Goal: Navigation & Orientation: Understand site structure

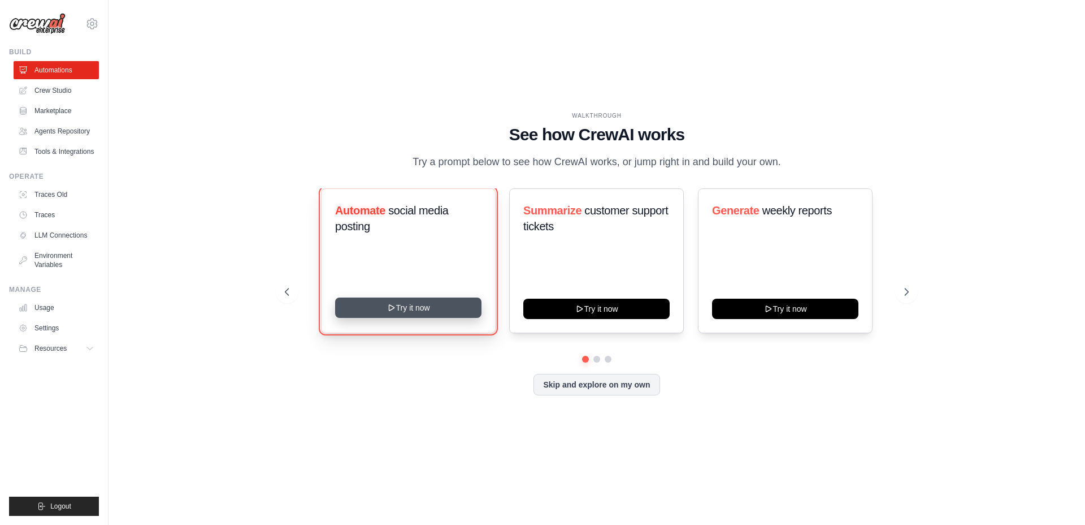
click at [411, 315] on button "Try it now" at bounding box center [408, 307] width 146 height 20
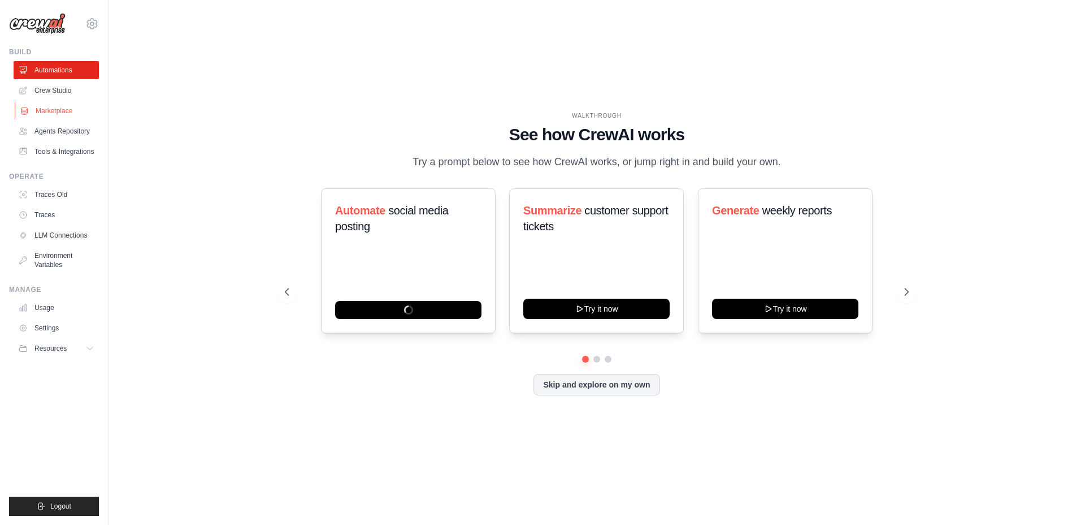
click at [49, 103] on link "Marketplace" at bounding box center [57, 111] width 85 height 18
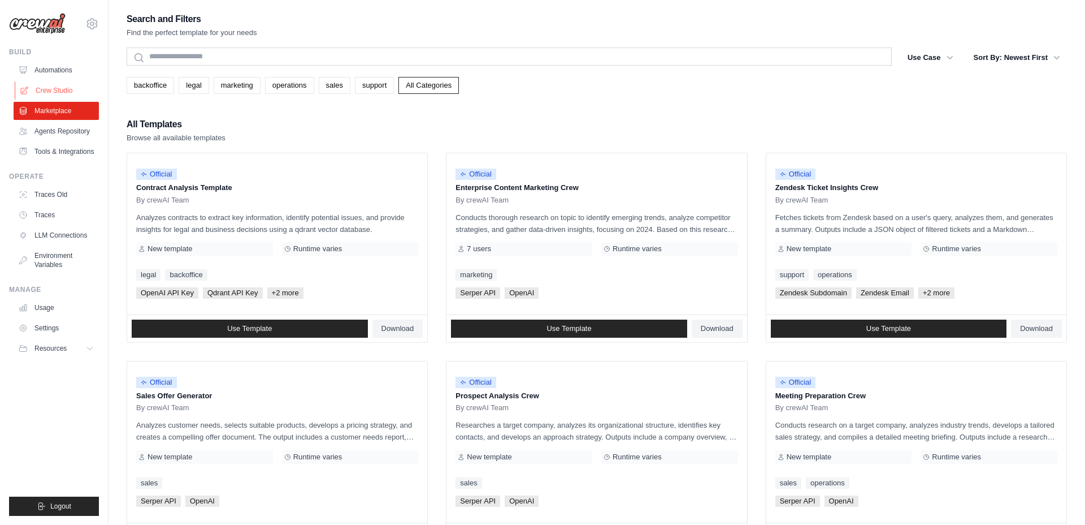
click at [63, 88] on link "Crew Studio" at bounding box center [57, 90] width 85 height 18
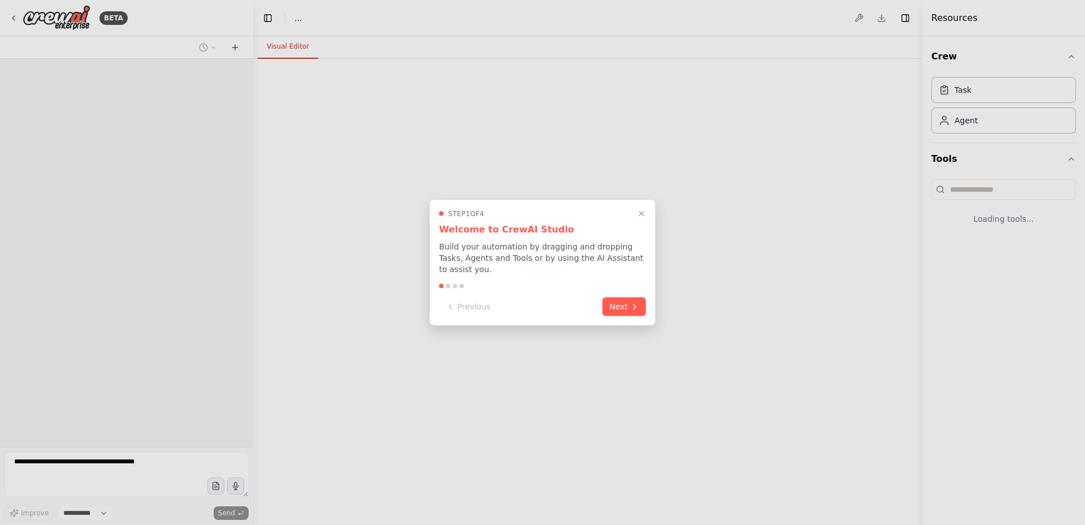
select select "****"
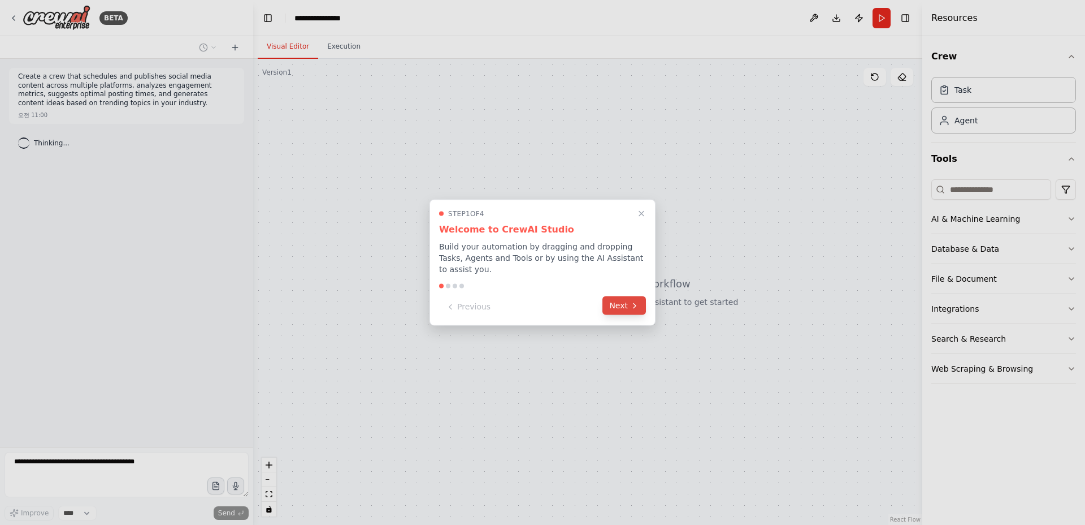
click at [622, 307] on button "Next" at bounding box center [625, 305] width 44 height 19
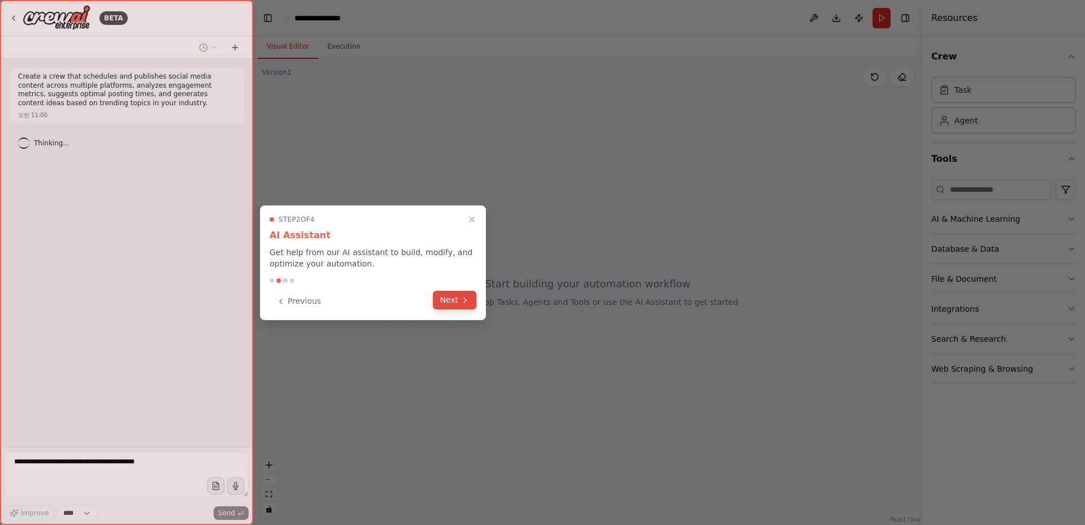
click at [443, 300] on button "Next" at bounding box center [455, 300] width 44 height 19
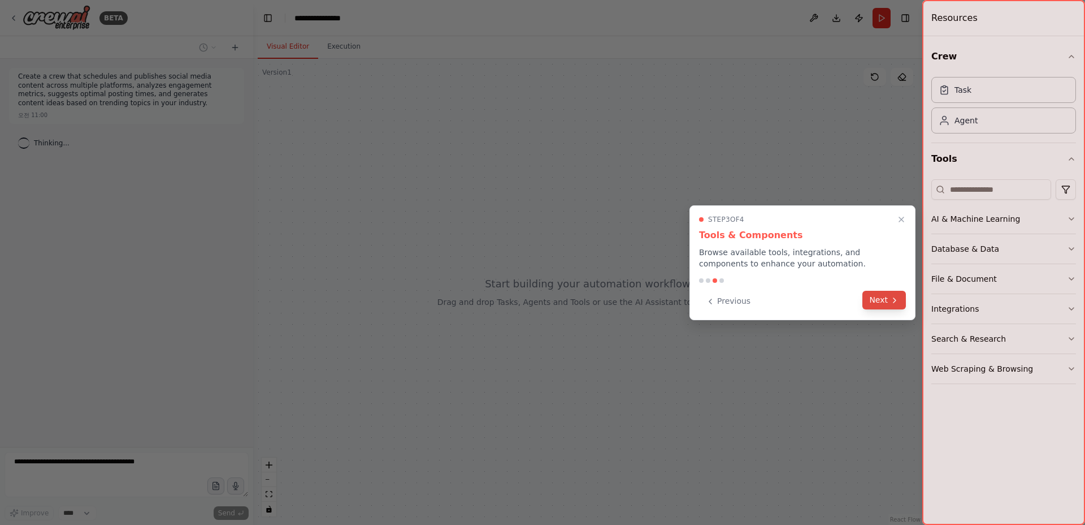
click at [864, 298] on button "Next" at bounding box center [885, 300] width 44 height 19
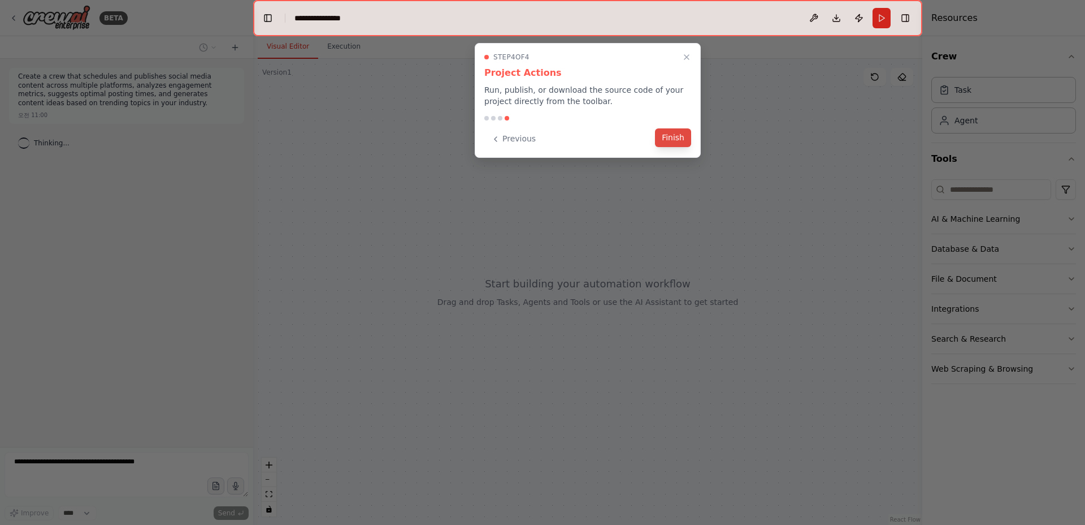
click at [660, 143] on button "Finish" at bounding box center [673, 137] width 36 height 19
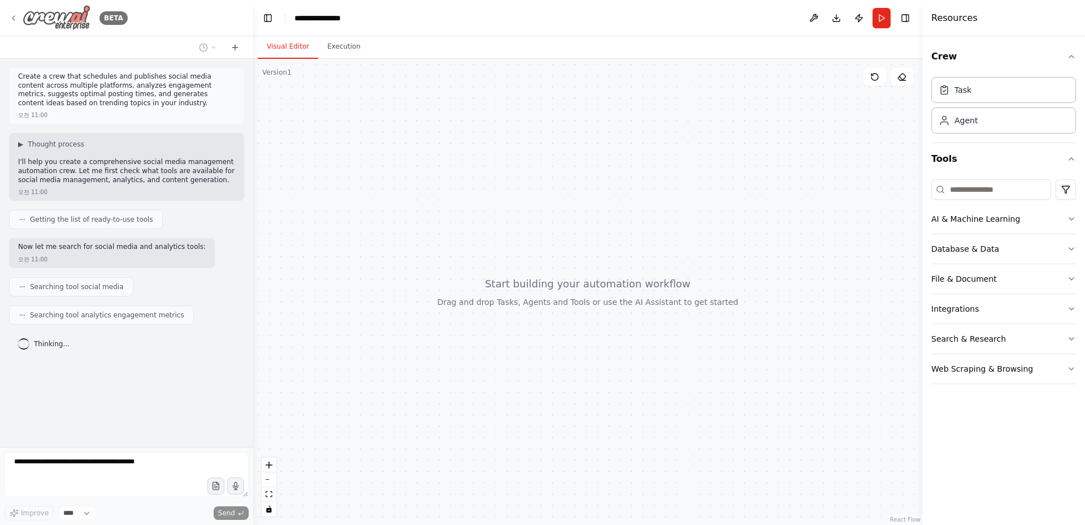
click at [24, 16] on img at bounding box center [57, 17] width 68 height 25
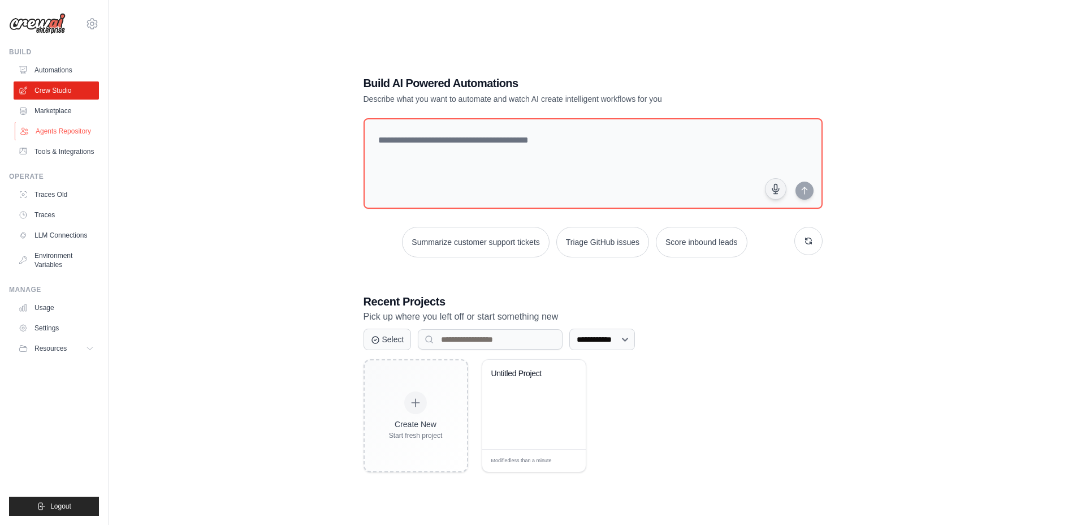
click at [67, 133] on link "Agents Repository" at bounding box center [57, 131] width 85 height 18
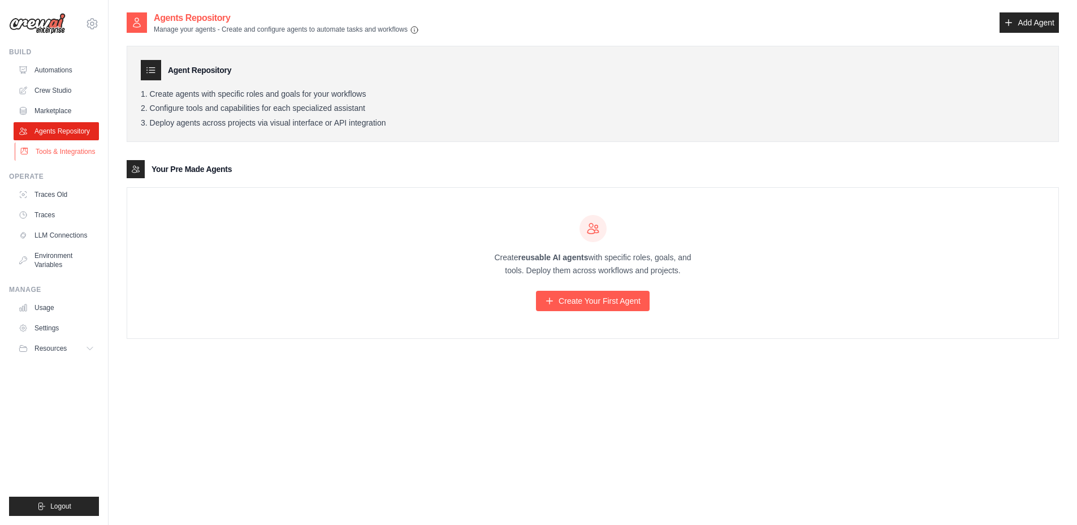
click at [64, 155] on link "Tools & Integrations" at bounding box center [57, 151] width 85 height 18
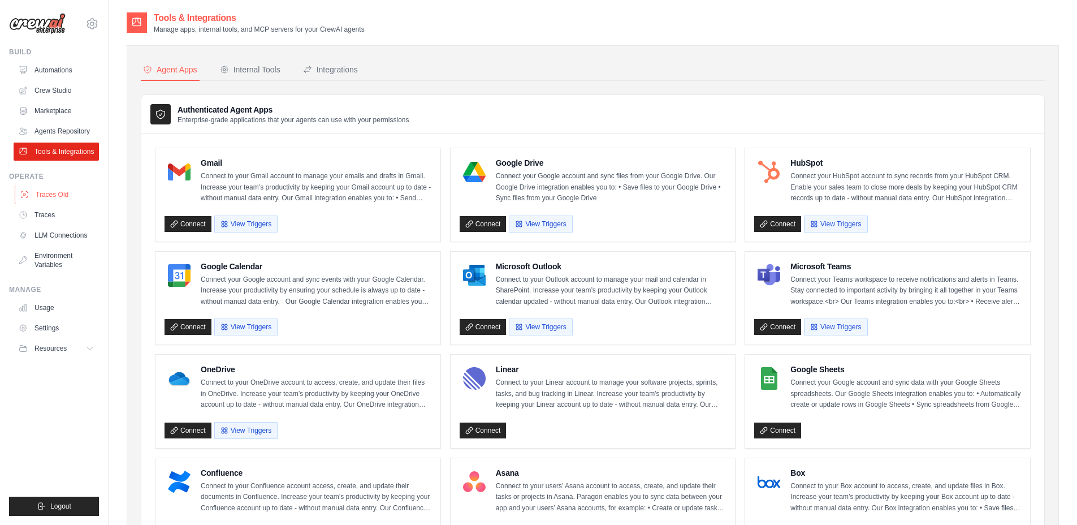
click at [58, 198] on link "Traces Old" at bounding box center [57, 194] width 85 height 18
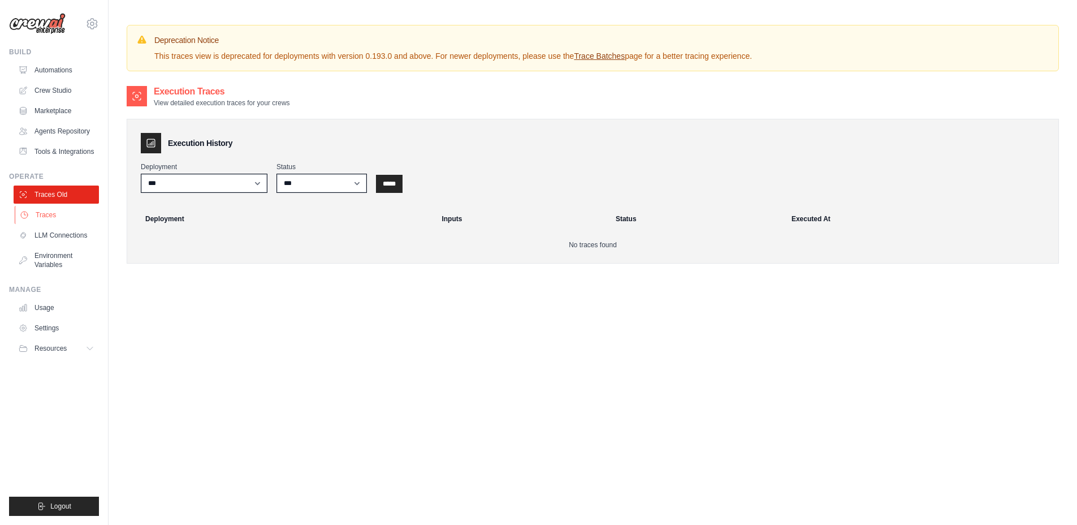
click at [55, 221] on link "Traces" at bounding box center [57, 215] width 85 height 18
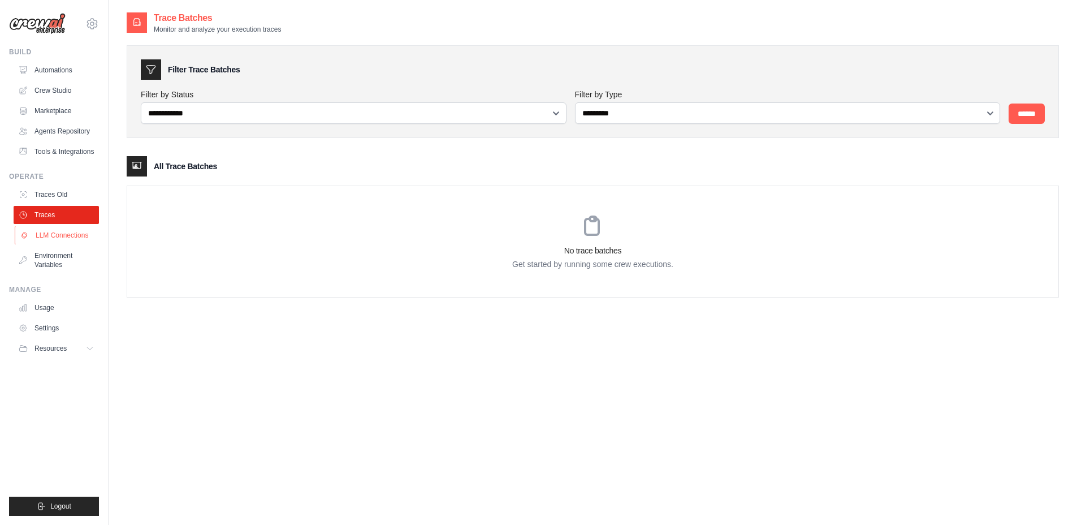
click at [53, 239] on link "LLM Connections" at bounding box center [57, 235] width 85 height 18
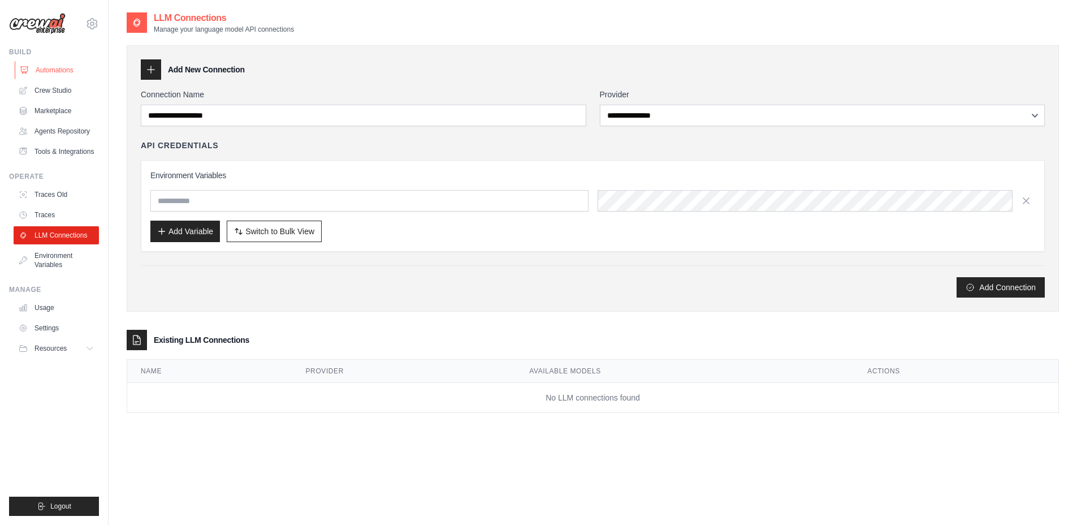
click at [60, 74] on link "Automations" at bounding box center [57, 70] width 85 height 18
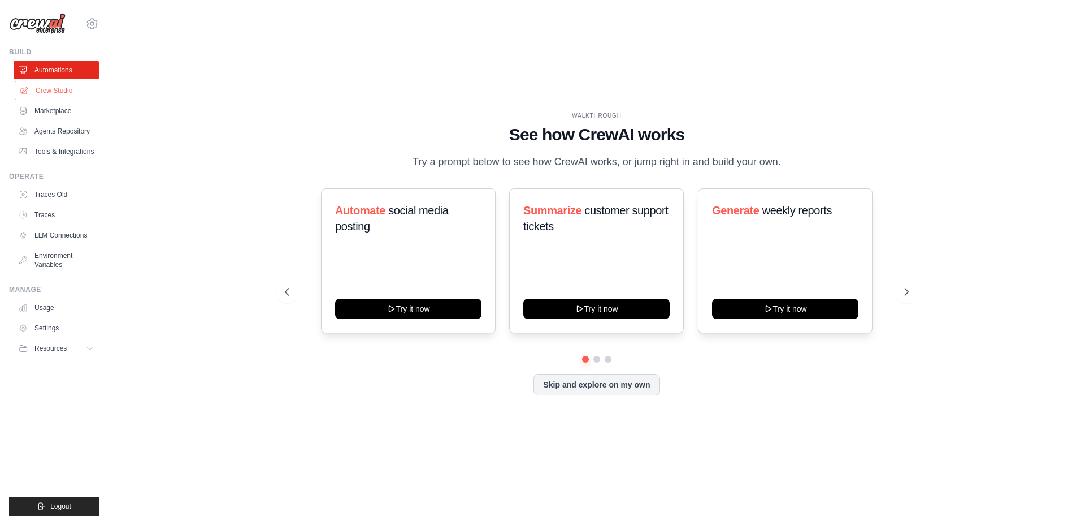
click at [62, 94] on link "Crew Studio" at bounding box center [57, 90] width 85 height 18
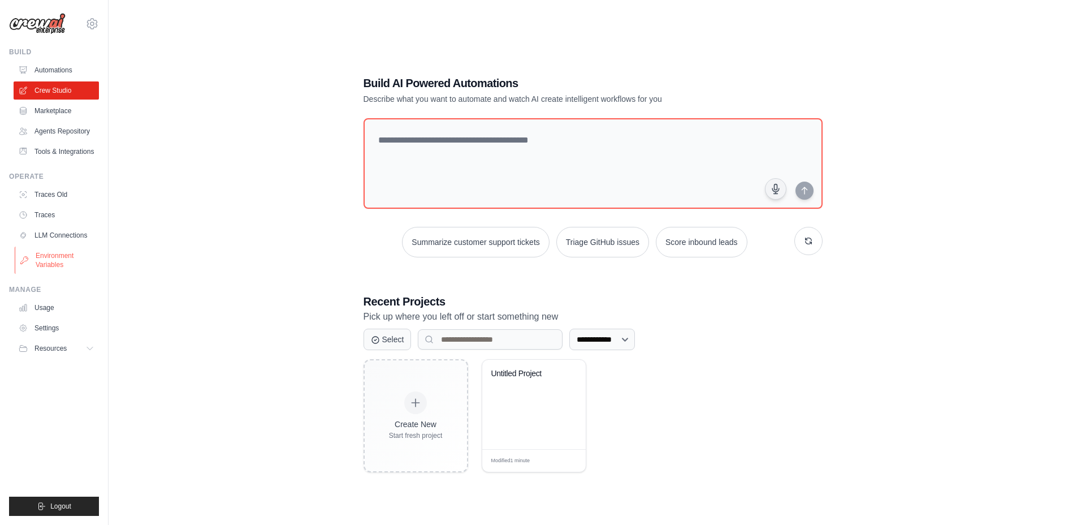
click at [54, 253] on link "Environment Variables" at bounding box center [57, 259] width 85 height 27
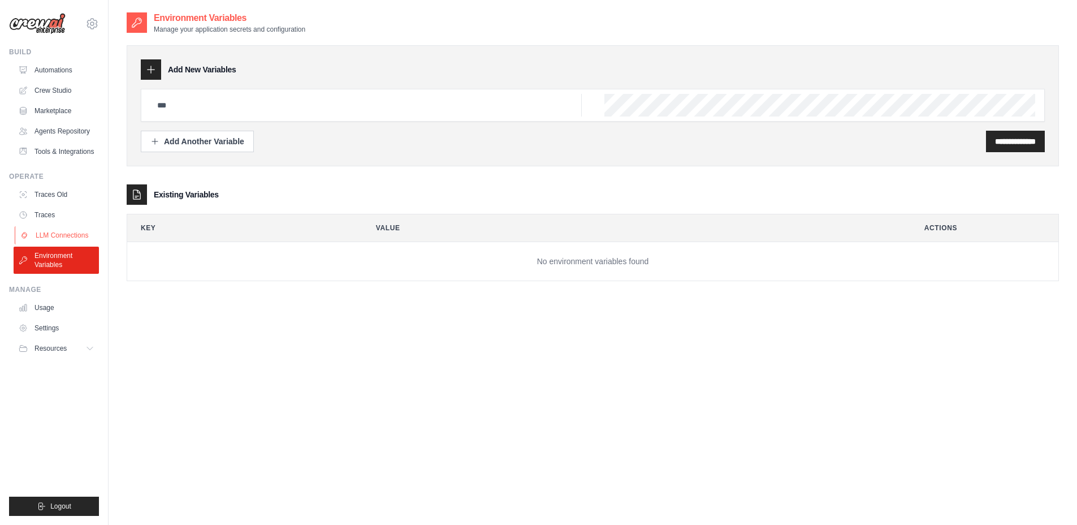
click at [58, 229] on link "LLM Connections" at bounding box center [57, 235] width 85 height 18
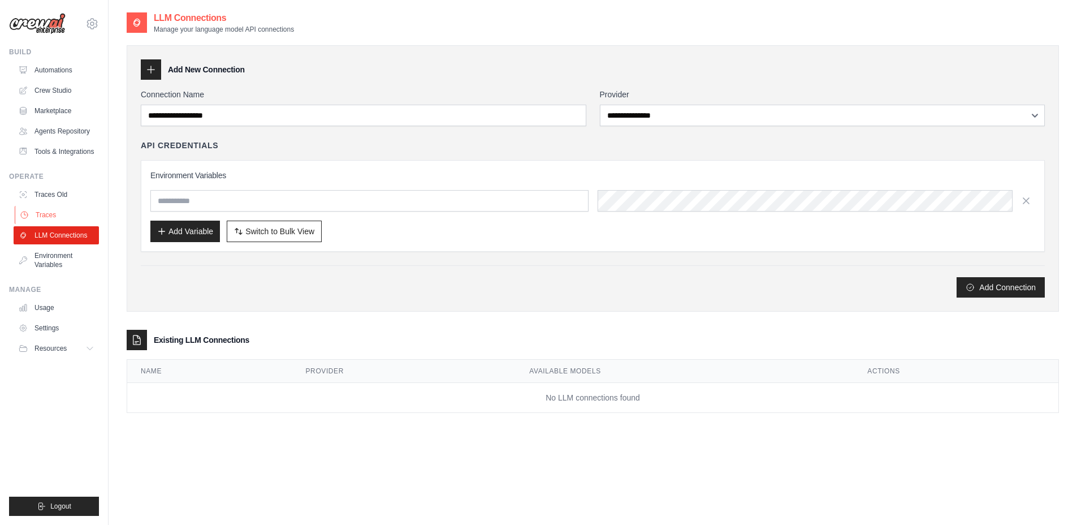
click at [63, 210] on link "Traces" at bounding box center [57, 215] width 85 height 18
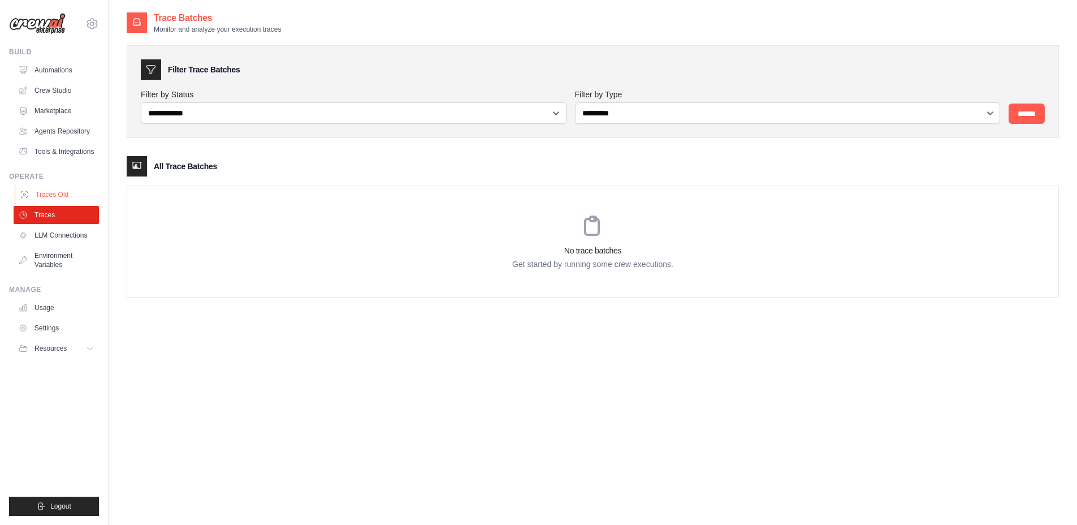
click at [67, 194] on link "Traces Old" at bounding box center [57, 194] width 85 height 18
